Goal: Task Accomplishment & Management: Use online tool/utility

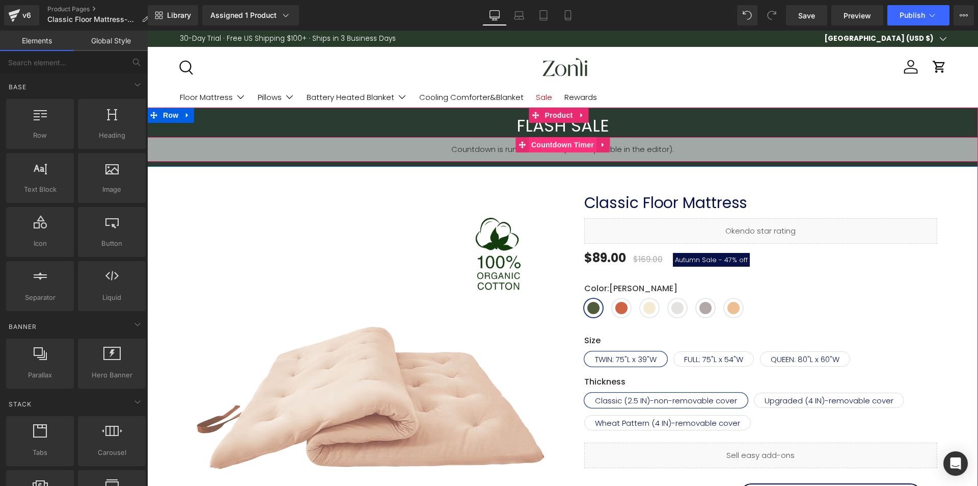
click at [561, 138] on span "Countdown Timer" at bounding box center [563, 144] width 68 height 15
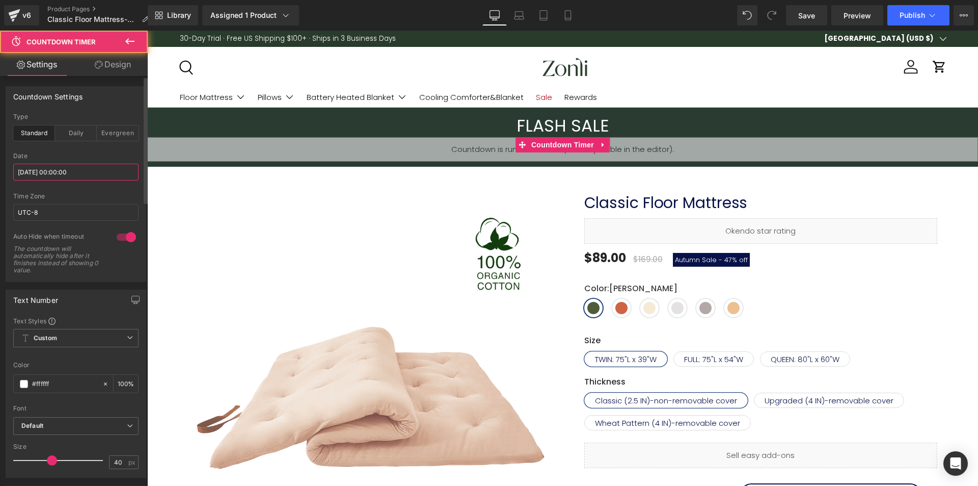
click at [65, 169] on input "[DATE] 00:00:00" at bounding box center [75, 172] width 125 height 17
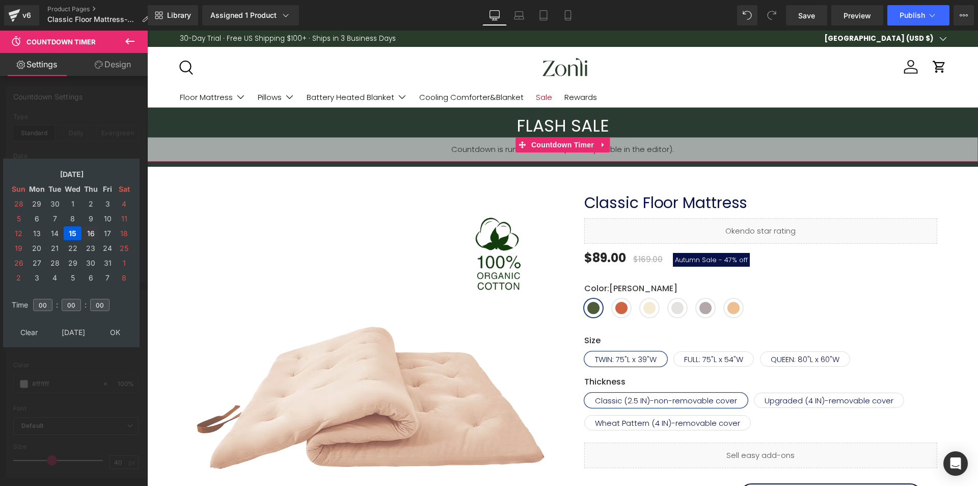
click at [91, 232] on td "16" at bounding box center [91, 233] width 16 height 14
click at [112, 340] on table "Clear Today OK" at bounding box center [71, 331] width 126 height 19
drag, startPoint x: 115, startPoint y: 334, endPoint x: 335, endPoint y: 65, distance: 347.2
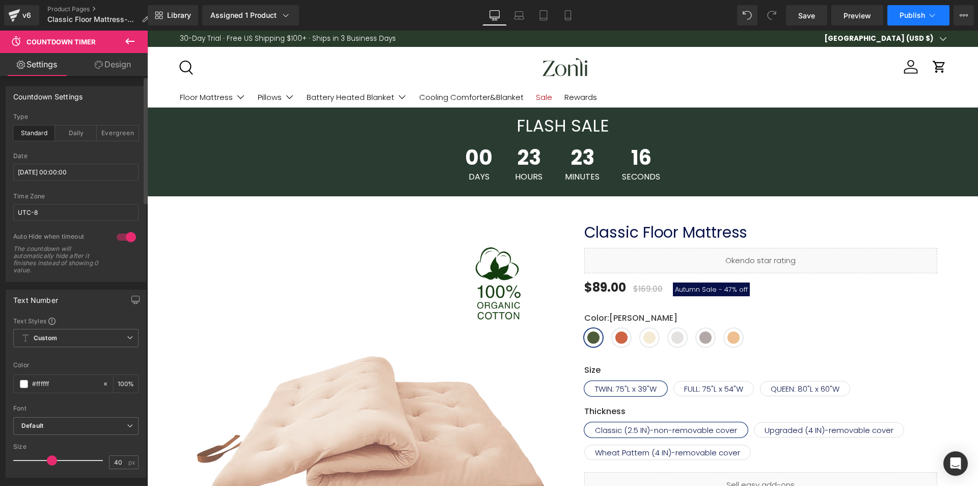
click at [914, 18] on span "Publish" at bounding box center [912, 15] width 25 height 8
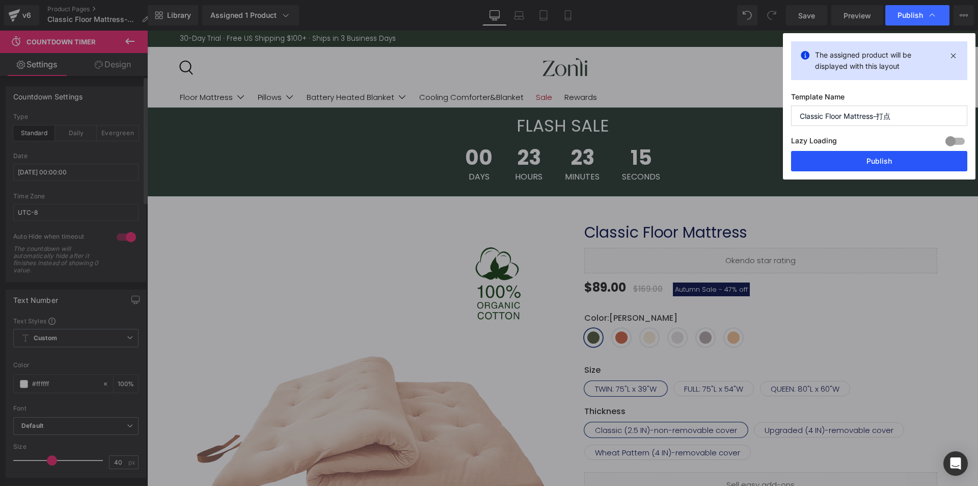
click at [880, 155] on button "Publish" at bounding box center [879, 161] width 176 height 20
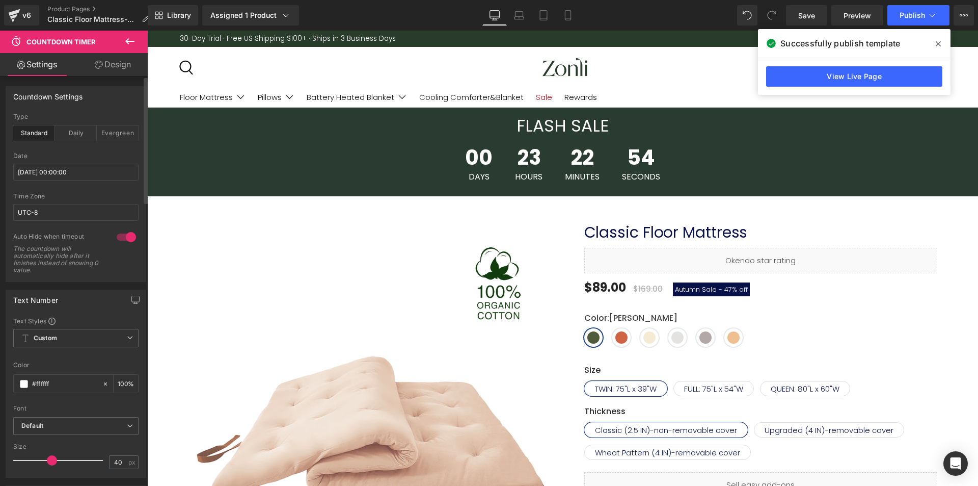
drag, startPoint x: 939, startPoint y: 46, endPoint x: 570, endPoint y: 13, distance: 370.9
click at [939, 46] on icon at bounding box center [938, 44] width 5 height 8
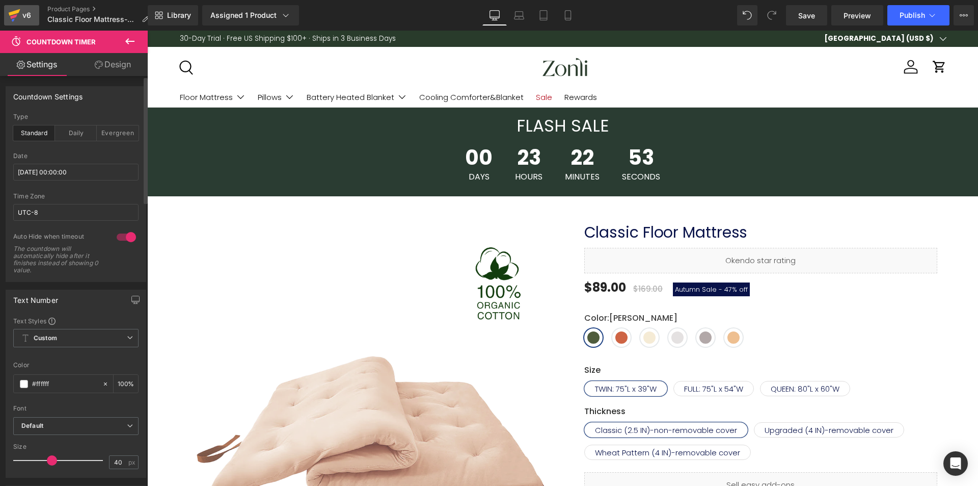
click at [20, 12] on icon at bounding box center [14, 15] width 12 height 25
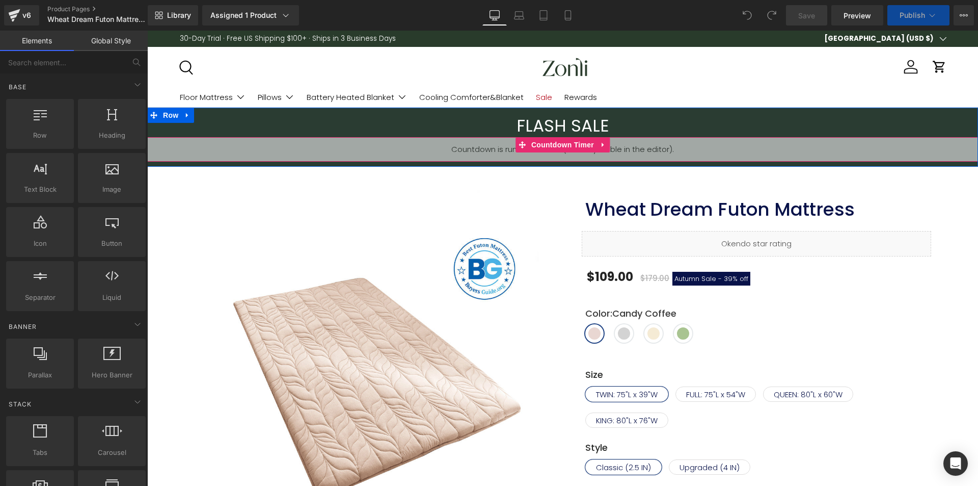
click at [560, 144] on span "Countdown Timer" at bounding box center [563, 144] width 68 height 15
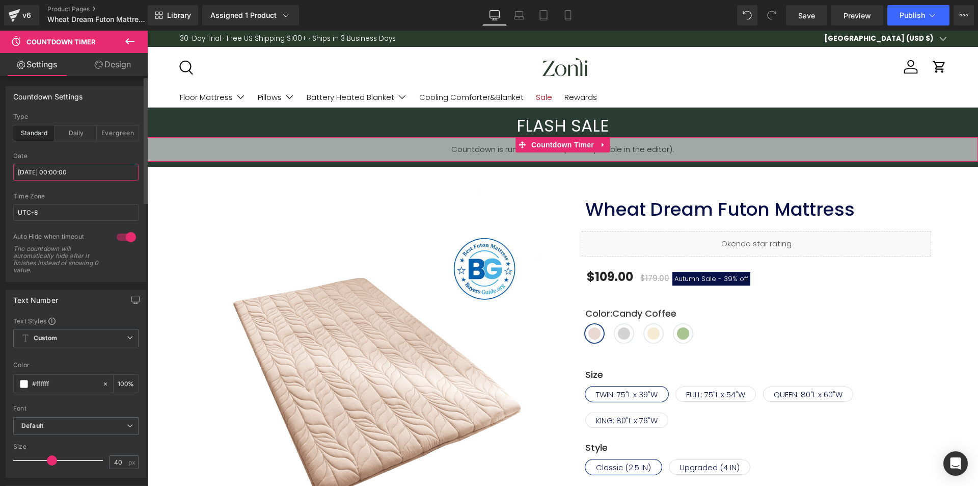
click at [64, 169] on input "[DATE] 00:00:00" at bounding box center [75, 172] width 125 height 17
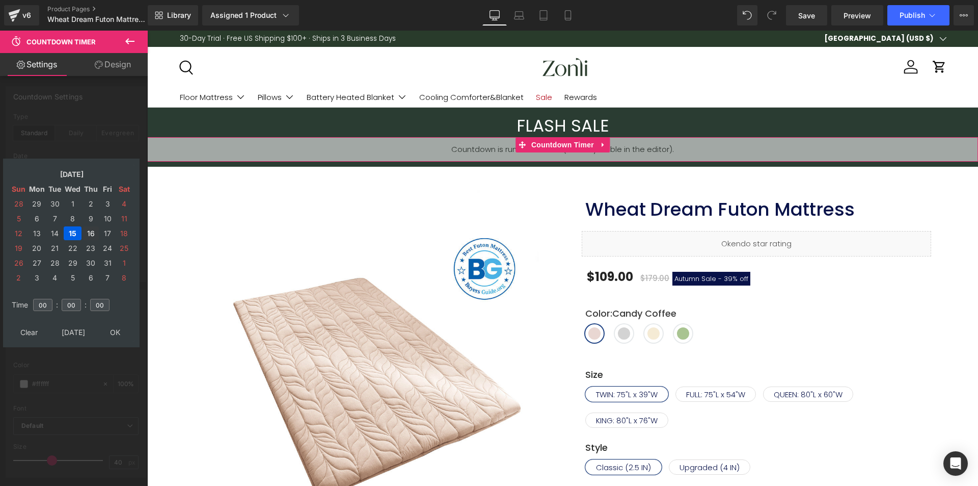
click at [92, 232] on td "16" at bounding box center [91, 233] width 16 height 14
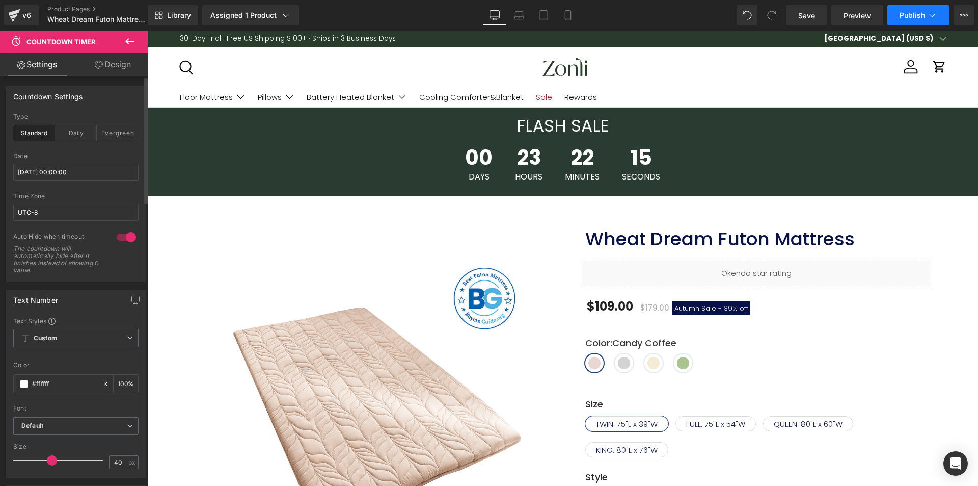
click at [914, 18] on span "Publish" at bounding box center [912, 15] width 25 height 8
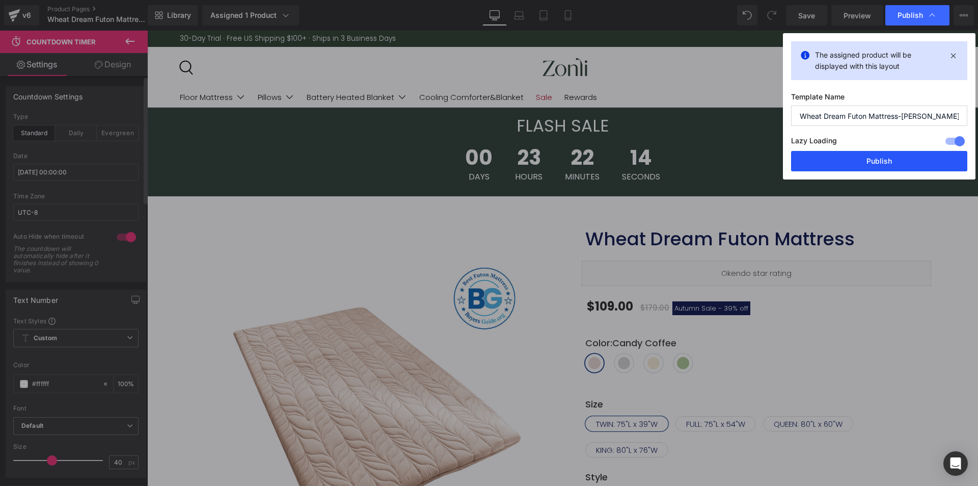
click at [874, 163] on button "Publish" at bounding box center [879, 161] width 176 height 20
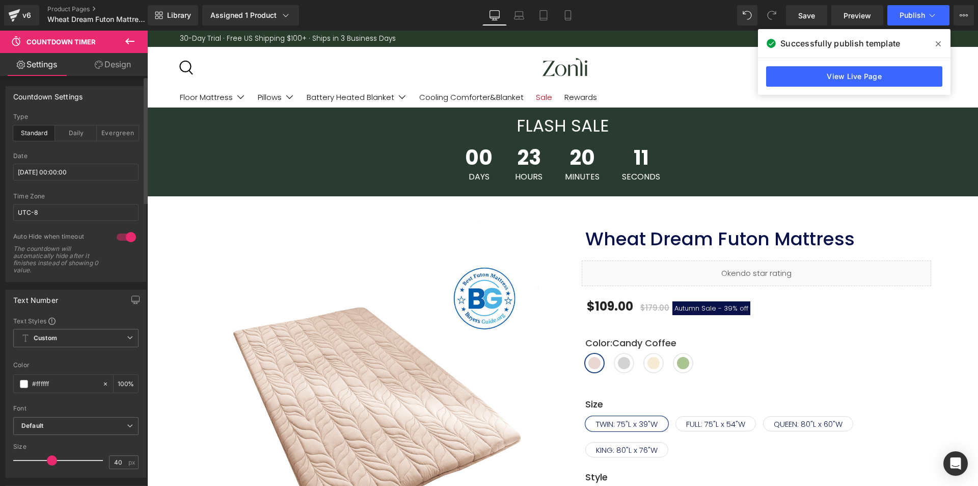
drag, startPoint x: 933, startPoint y: 44, endPoint x: 300, endPoint y: 14, distance: 634.0
click at [933, 44] on span at bounding box center [938, 44] width 16 height 16
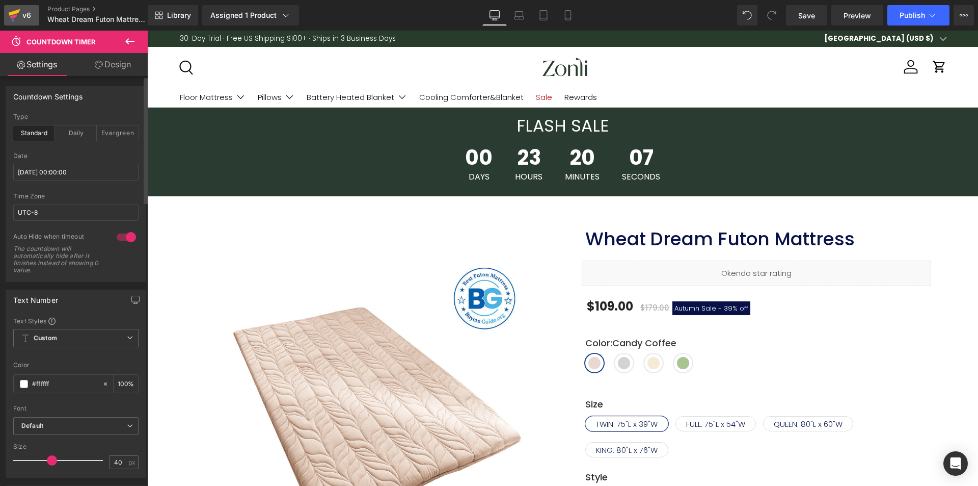
click at [25, 15] on div "v6" at bounding box center [26, 15] width 13 height 13
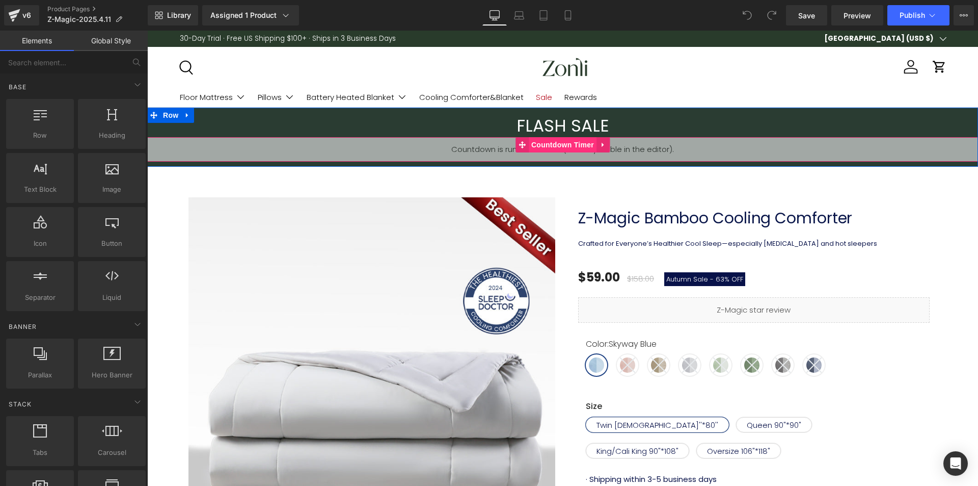
click at [550, 140] on span "Countdown Timer" at bounding box center [563, 144] width 68 height 15
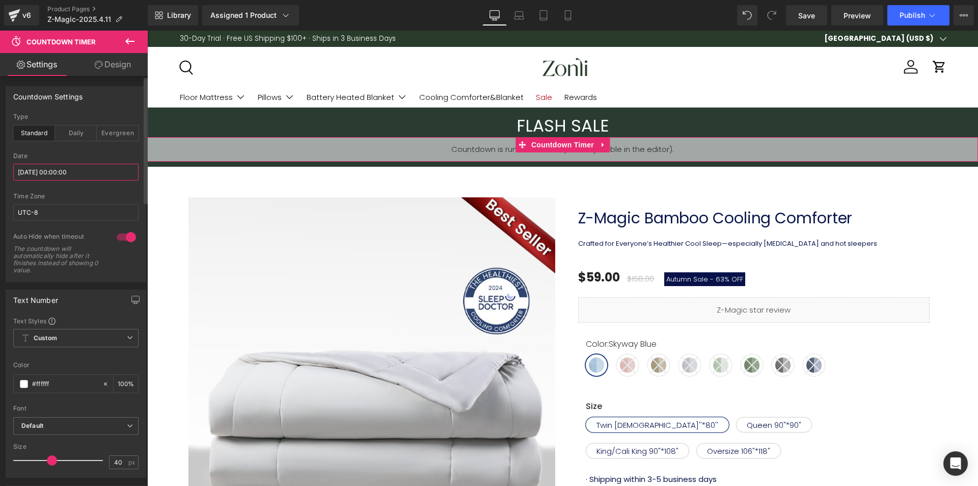
click at [78, 173] on input "[DATE] 00:00:00" at bounding box center [75, 172] width 125 height 17
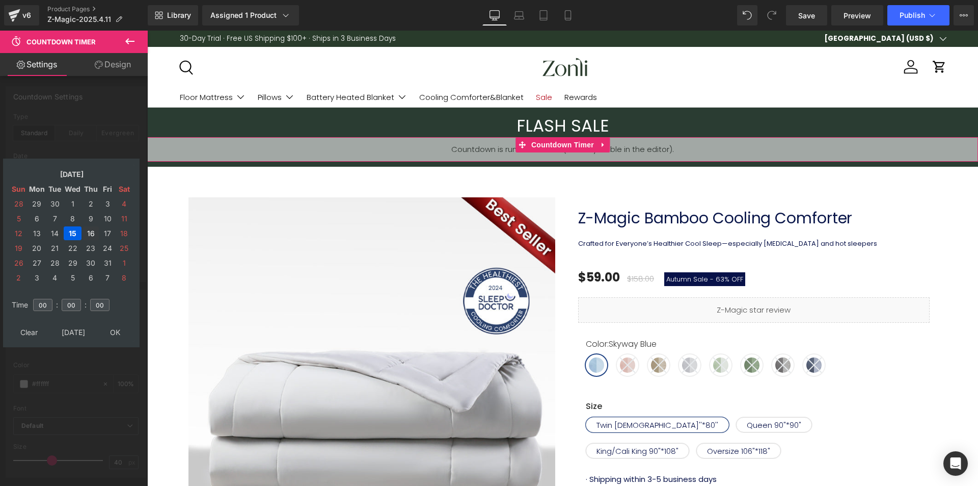
click at [88, 230] on td "16" at bounding box center [91, 233] width 16 height 14
drag, startPoint x: 237, startPoint y: 196, endPoint x: 111, endPoint y: 331, distance: 184.9
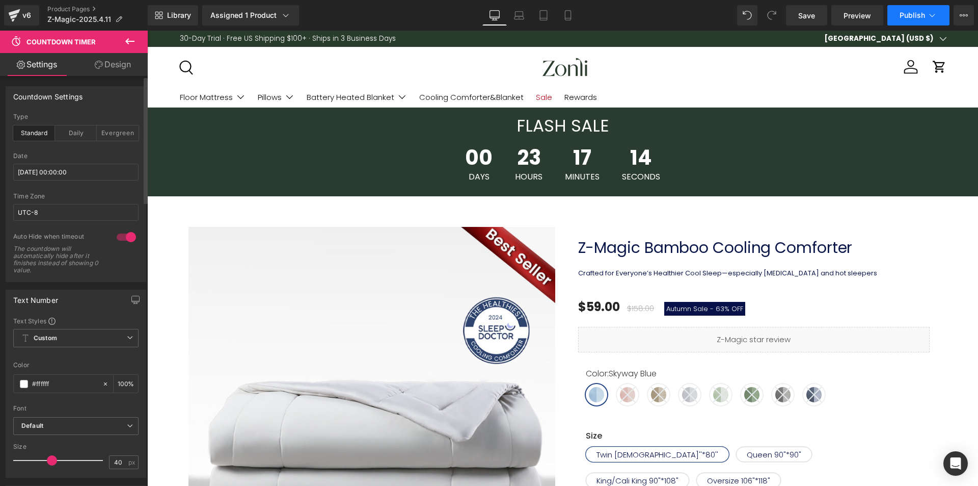
click at [905, 23] on button "Publish" at bounding box center [918, 15] width 62 height 20
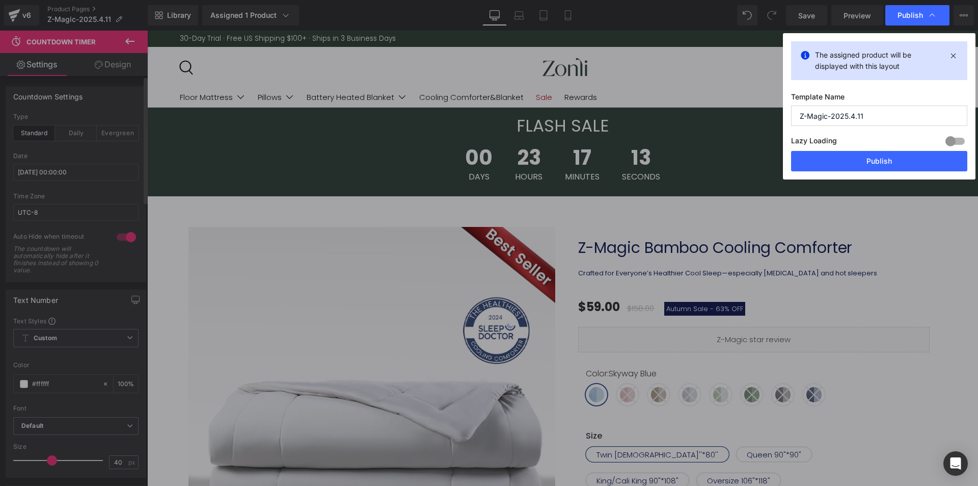
click at [880, 150] on div "Lazy Loading Build Upgrade plan to unlock" at bounding box center [879, 142] width 176 height 17
click at [878, 157] on button "Publish" at bounding box center [879, 161] width 176 height 20
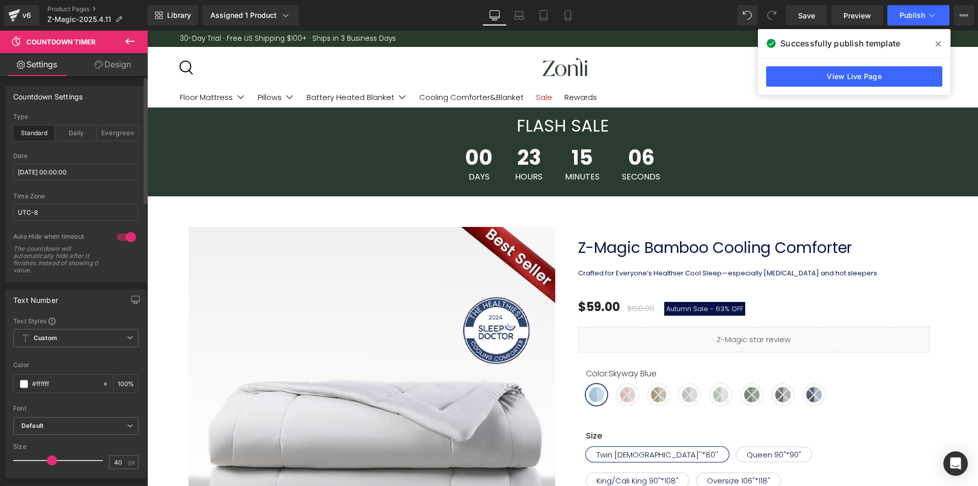
click at [932, 45] on span at bounding box center [938, 44] width 16 height 16
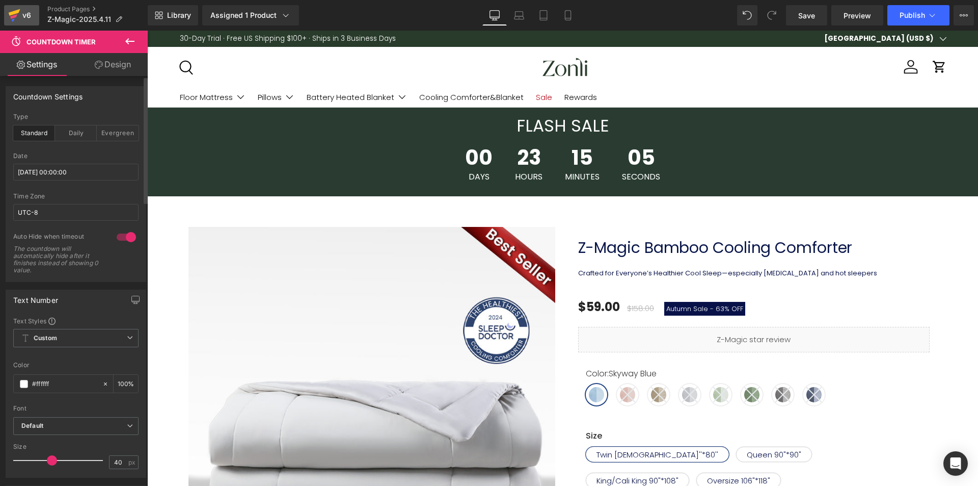
click at [21, 15] on div "v6" at bounding box center [26, 15] width 13 height 13
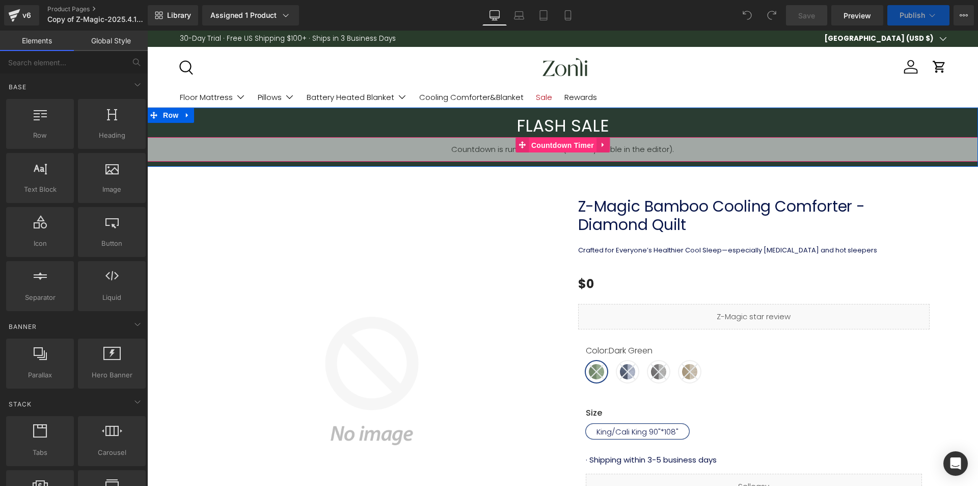
click at [549, 144] on span "Countdown Timer" at bounding box center [563, 145] width 68 height 15
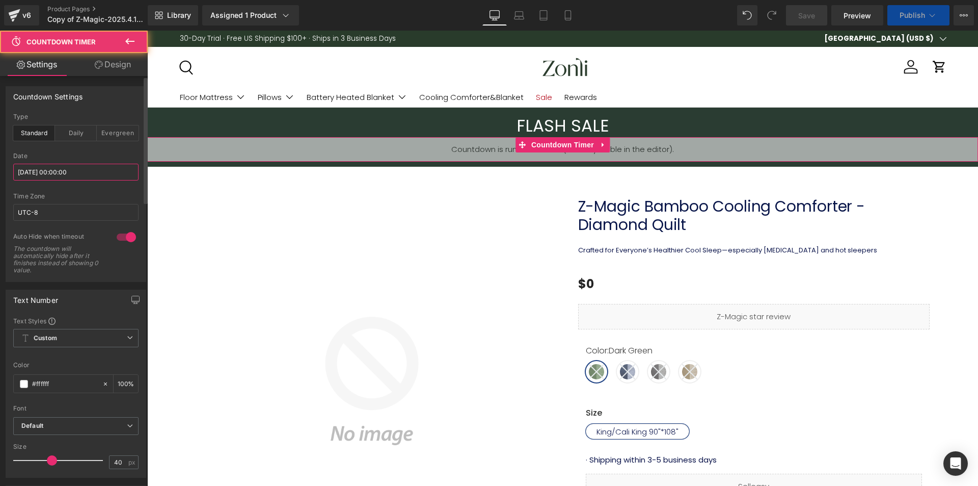
click at [64, 176] on input "[DATE] 00:00:00" at bounding box center [75, 172] width 125 height 17
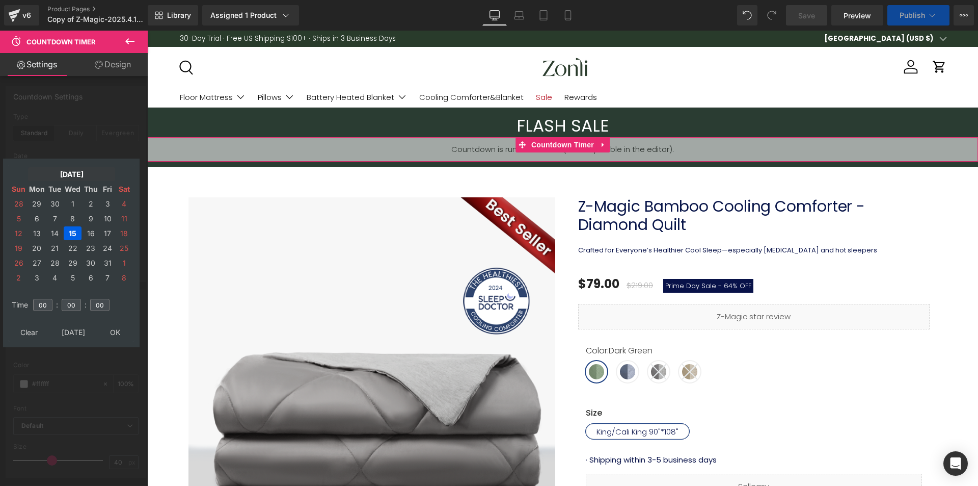
click at [87, 231] on td "16" at bounding box center [91, 233] width 16 height 14
type input "2025/10/16 00:00:00"
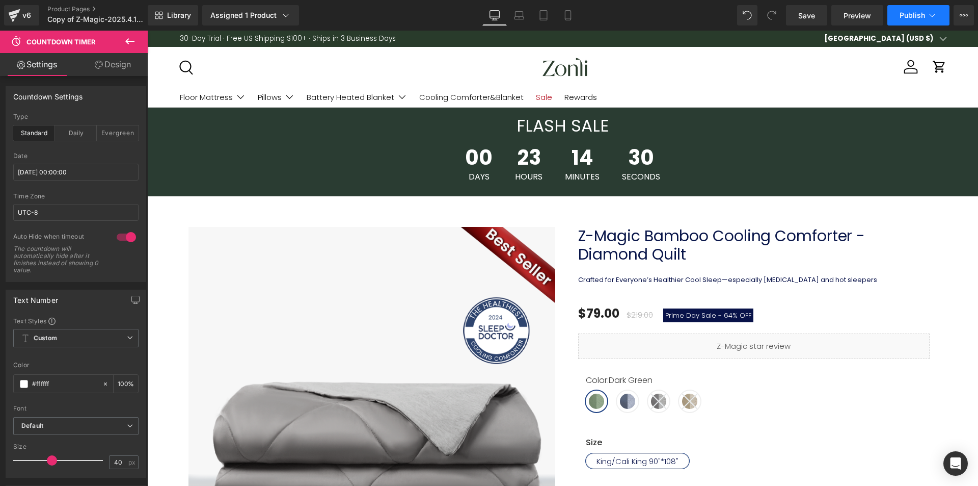
click at [928, 15] on icon at bounding box center [932, 15] width 10 height 10
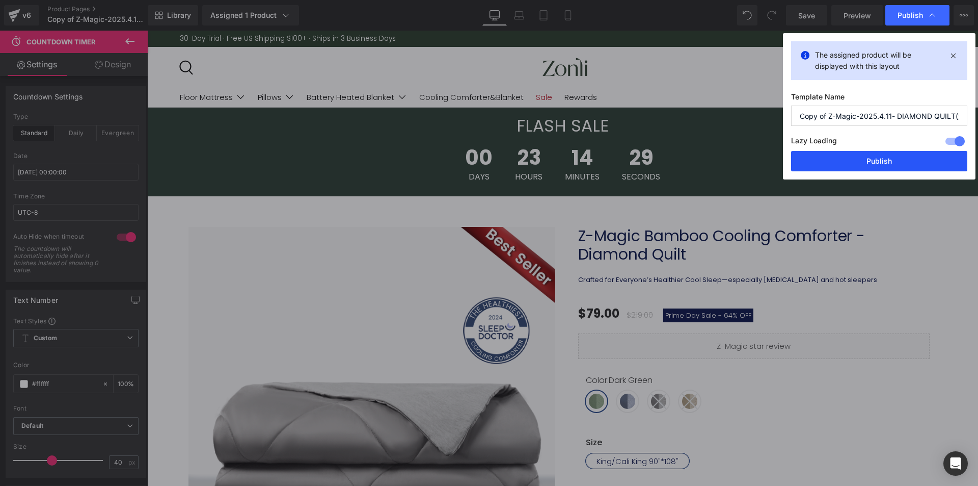
click at [890, 153] on button "Publish" at bounding box center [879, 161] width 176 height 20
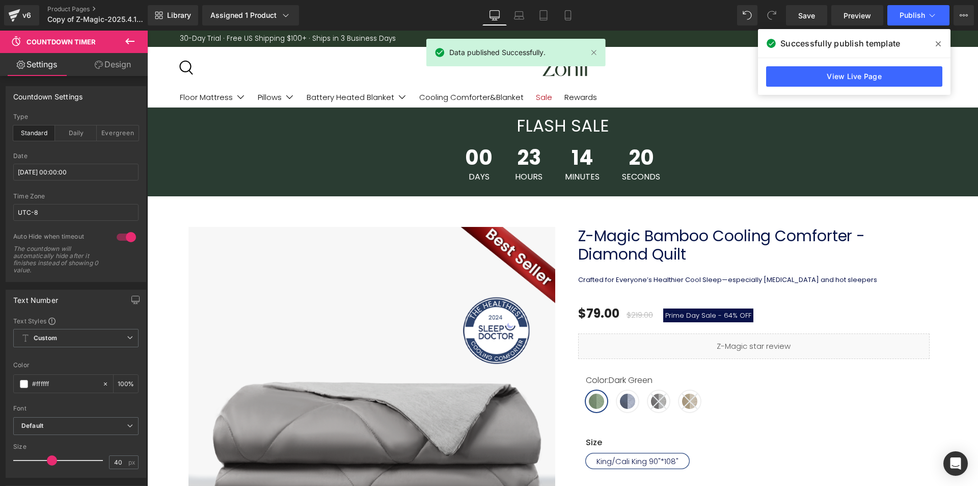
click at [934, 44] on span at bounding box center [938, 44] width 16 height 16
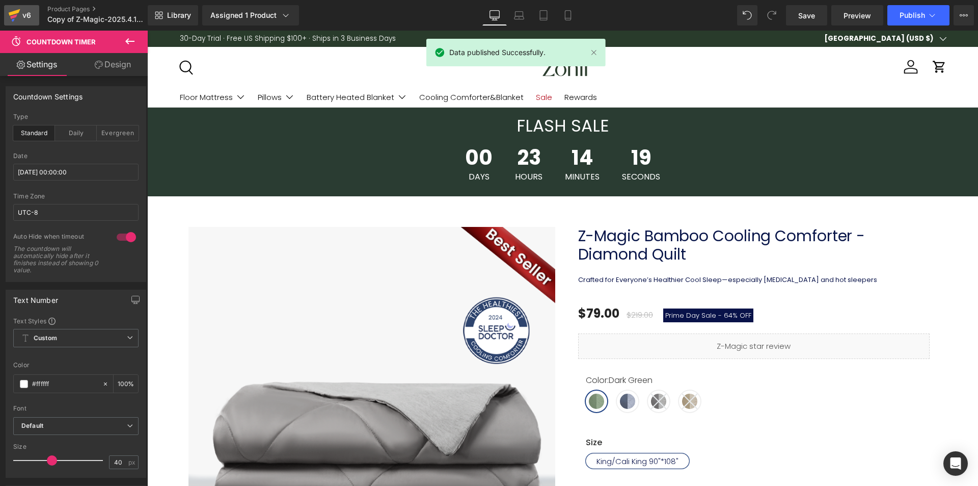
click at [18, 21] on icon at bounding box center [14, 15] width 12 height 25
